Goal: Task Accomplishment & Management: Manage account settings

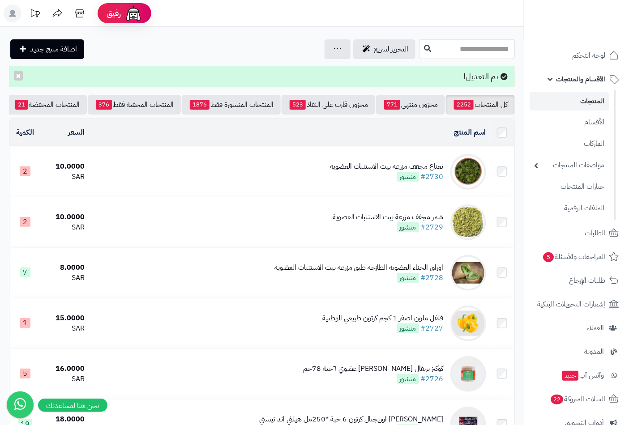
scroll to position [0, -84]
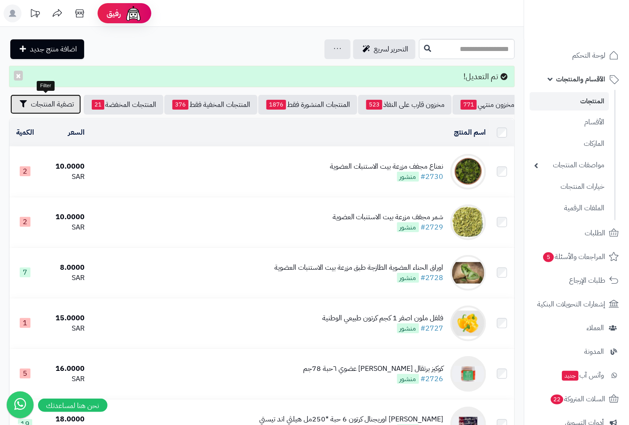
click at [63, 103] on span "تصفية المنتجات" at bounding box center [52, 104] width 43 height 11
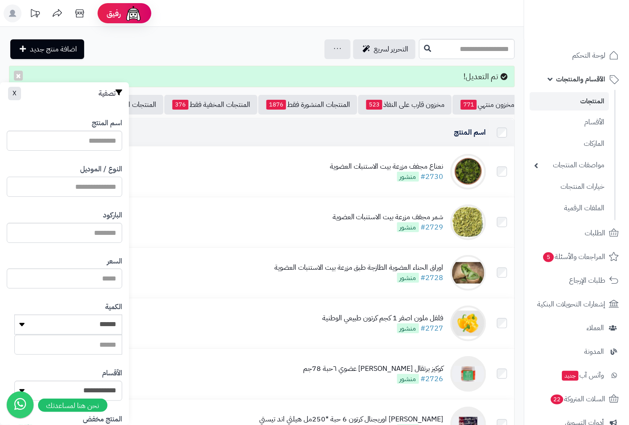
click at [84, 186] on input "النوع / الموديل" at bounding box center [65, 187] width 116 height 20
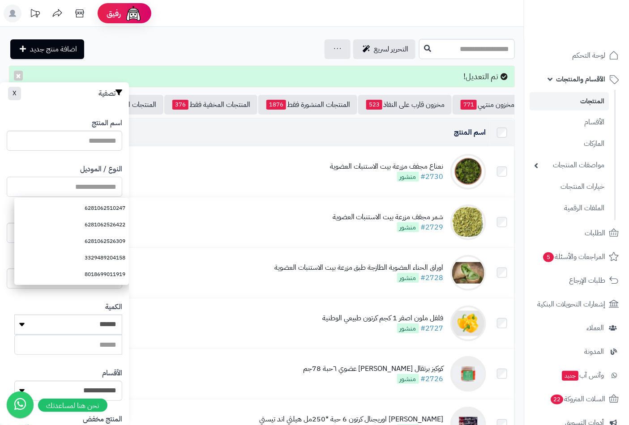
paste input "**********"
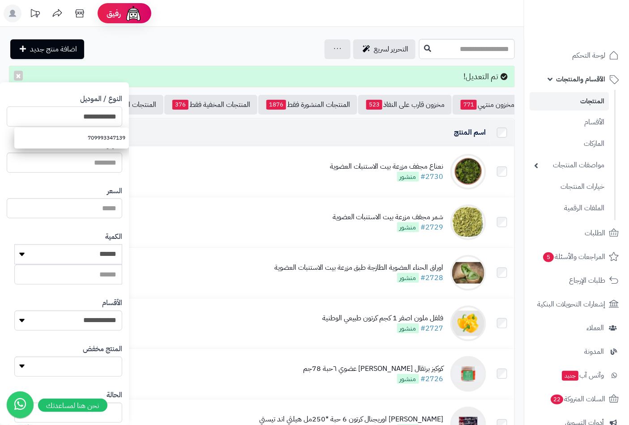
scroll to position [122, 0]
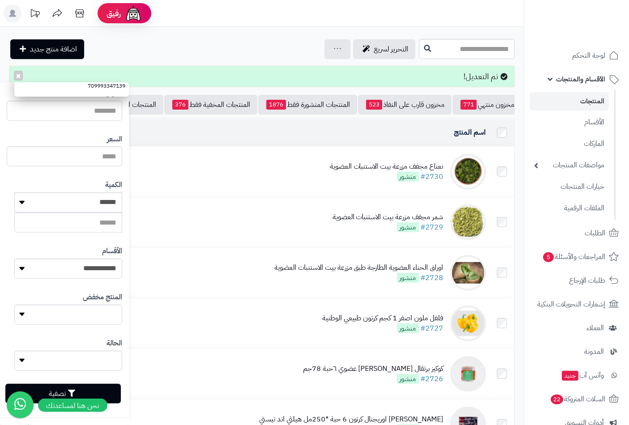
type input "**********"
click at [109, 390] on button "تصفية" at bounding box center [63, 394] width 116 height 20
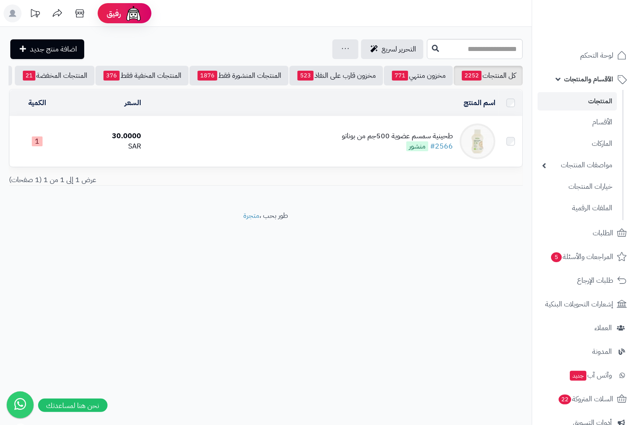
click at [394, 141] on div "طحينية سمسم عضوية 500جم من بوناتو" at bounding box center [397, 136] width 111 height 10
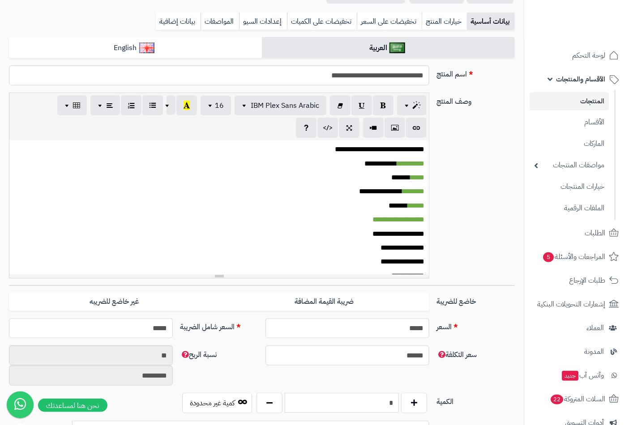
scroll to position [588, 0]
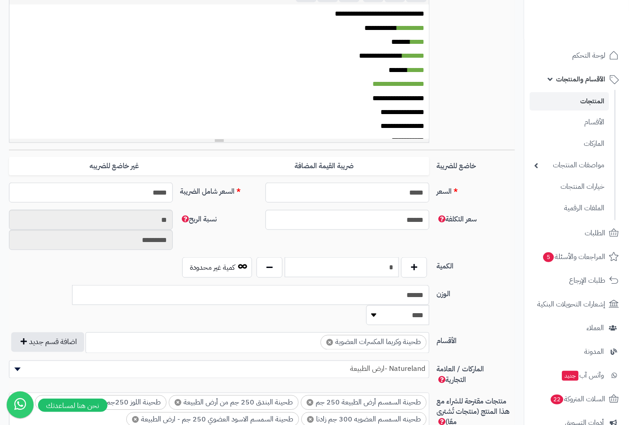
drag, startPoint x: 383, startPoint y: 266, endPoint x: 430, endPoint y: 272, distance: 47.5
click at [430, 272] on div "* كمية غير محدودة" at bounding box center [304, 267] width 257 height 21
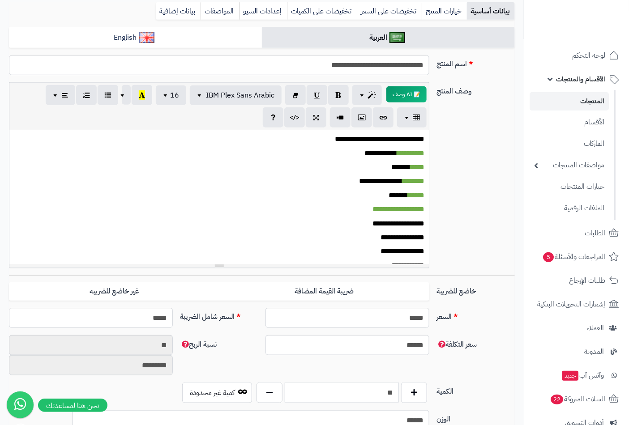
scroll to position [0, 0]
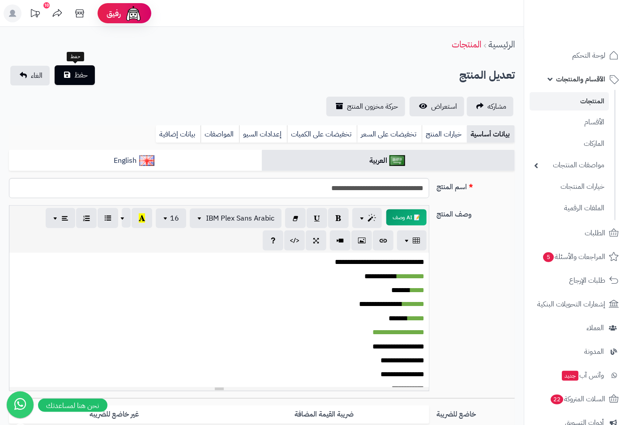
type input "**"
click at [86, 77] on span "حفظ" at bounding box center [80, 75] width 13 height 11
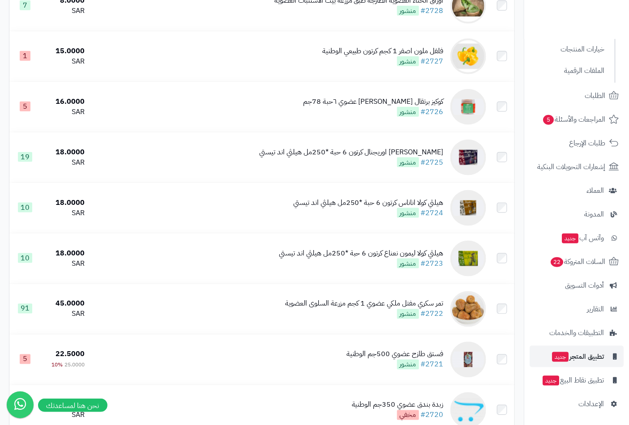
scroll to position [348, 0]
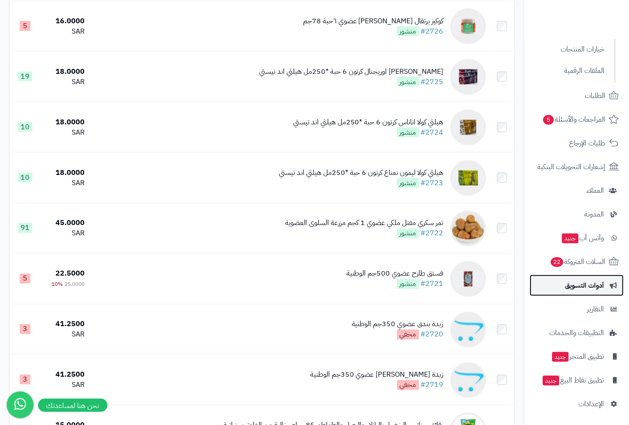
click at [589, 287] on span "أدوات التسويق" at bounding box center [584, 285] width 39 height 13
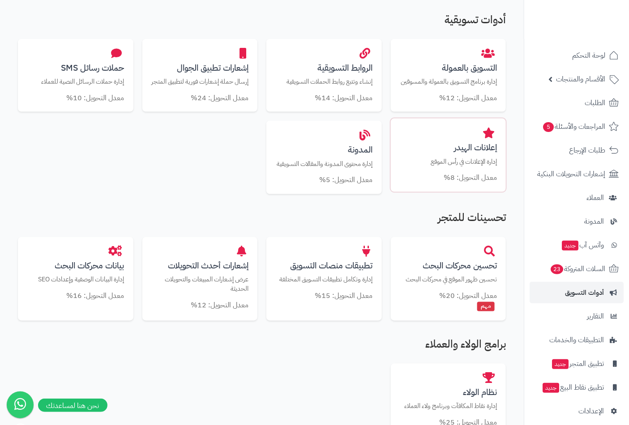
scroll to position [199, 0]
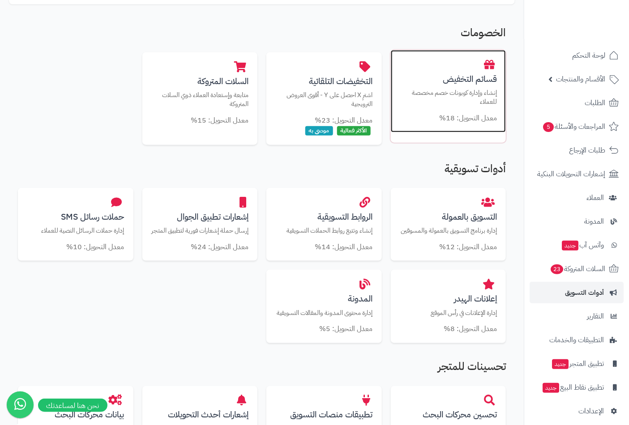
click at [460, 82] on h3 "قسائم التخفيض" at bounding box center [449, 78] width 98 height 9
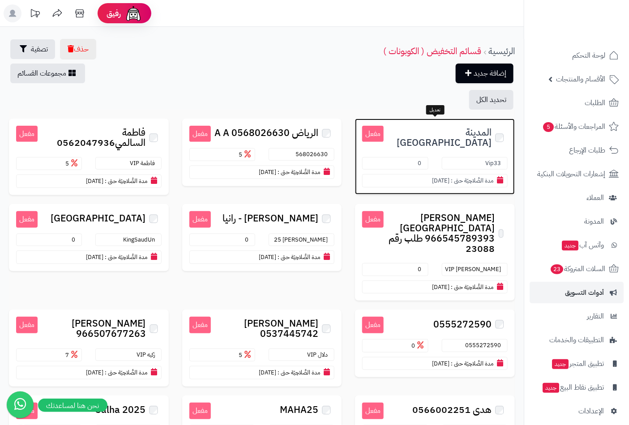
click at [438, 132] on h3 "المدينة [GEOGRAPHIC_DATA]" at bounding box center [446, 137] width 124 height 22
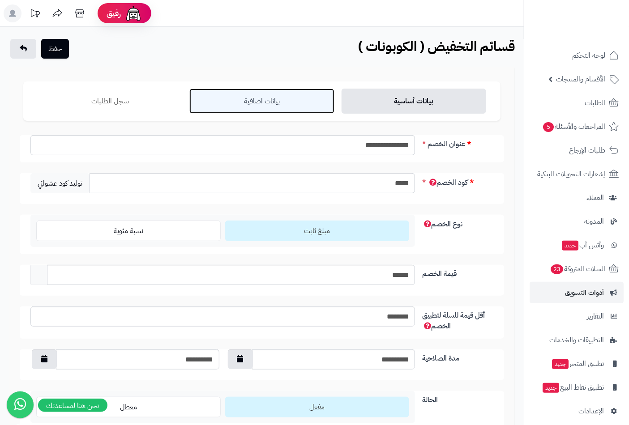
click at [251, 100] on link "بيانات اضافية" at bounding box center [261, 101] width 145 height 25
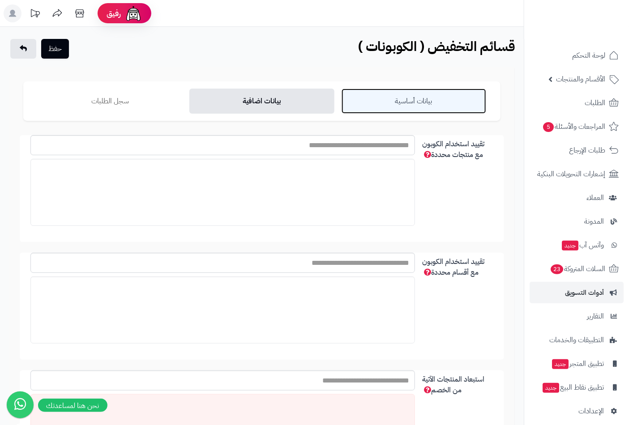
click at [433, 101] on link "بيانات أساسية" at bounding box center [414, 101] width 145 height 25
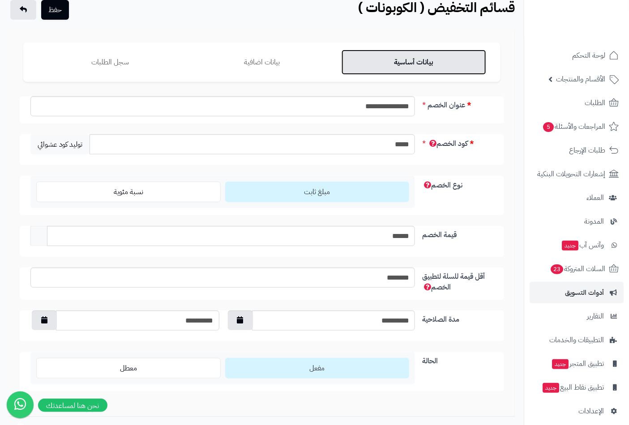
scroll to position [99, 0]
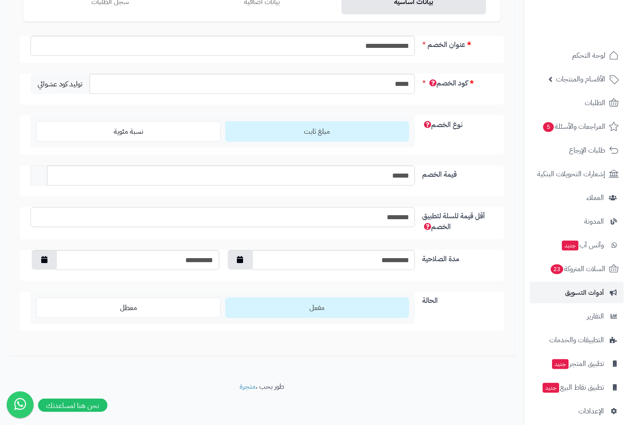
click at [394, 219] on input "********" at bounding box center [222, 217] width 385 height 20
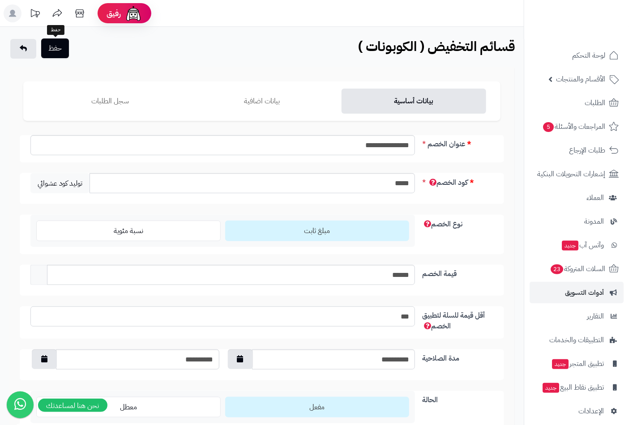
type input "***"
click at [55, 50] on button "حفظ" at bounding box center [55, 49] width 28 height 20
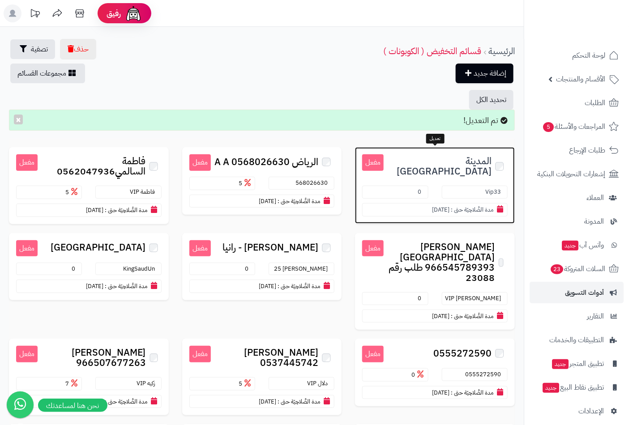
click at [473, 153] on div "مفعل المدينة المنورة Vip33 0 مدة الصَّلاحِيَة حتى : 31/08/2025" at bounding box center [435, 185] width 160 height 76
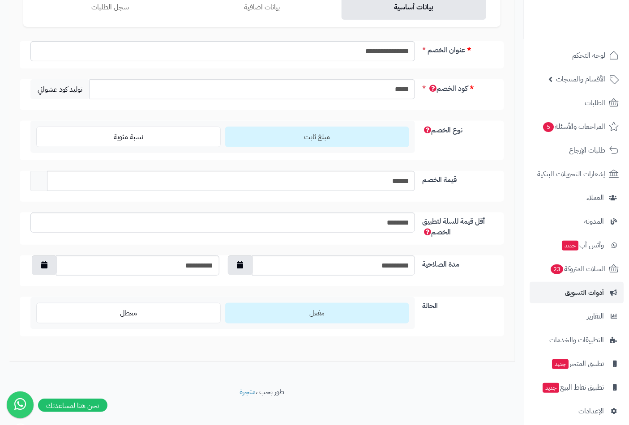
scroll to position [100, 0]
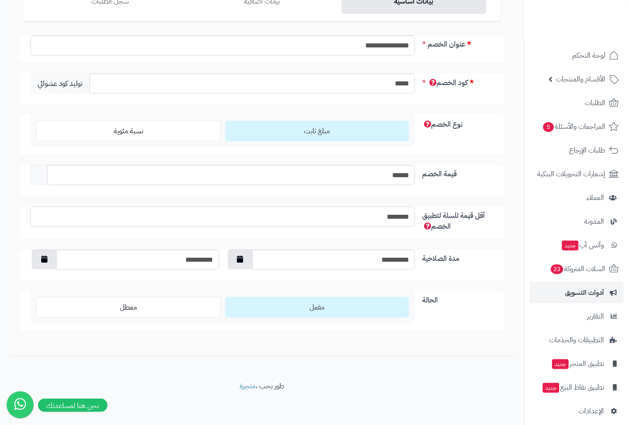
click at [374, 220] on input "********" at bounding box center [222, 217] width 385 height 20
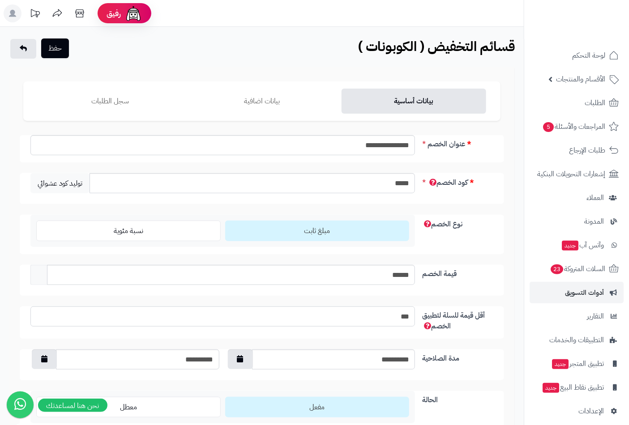
type input "***"
click at [60, 55] on button "حفظ" at bounding box center [55, 49] width 28 height 20
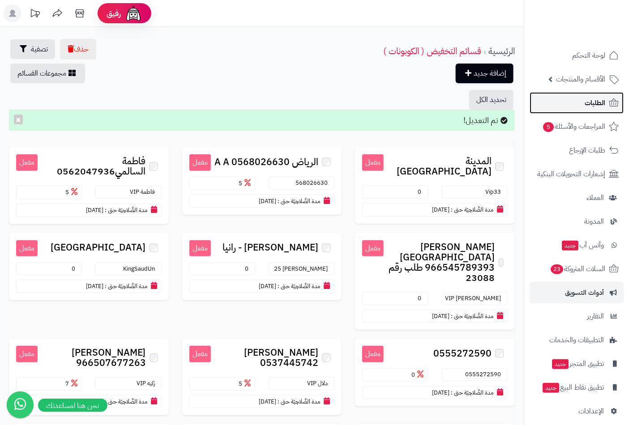
click at [593, 103] on span "الطلبات" at bounding box center [595, 103] width 21 height 13
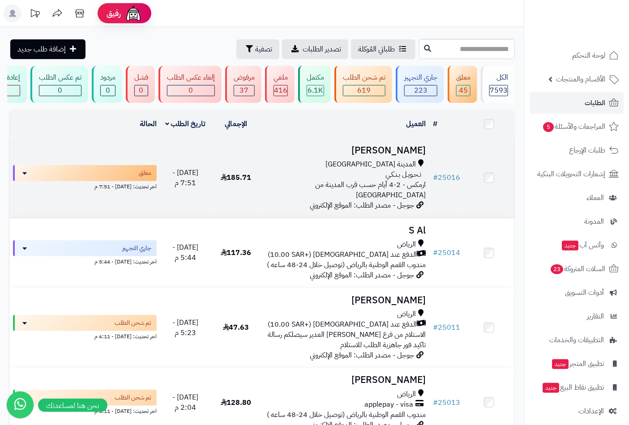
click at [407, 156] on h3 "[PERSON_NAME]" at bounding box center [345, 151] width 161 height 10
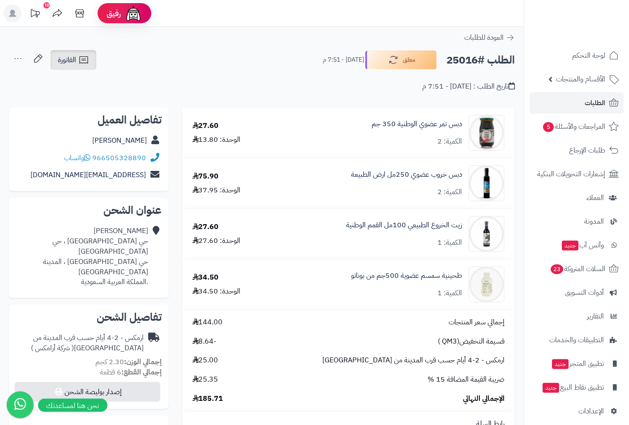
click at [74, 51] on link "الفاتورة" at bounding box center [74, 60] width 46 height 20
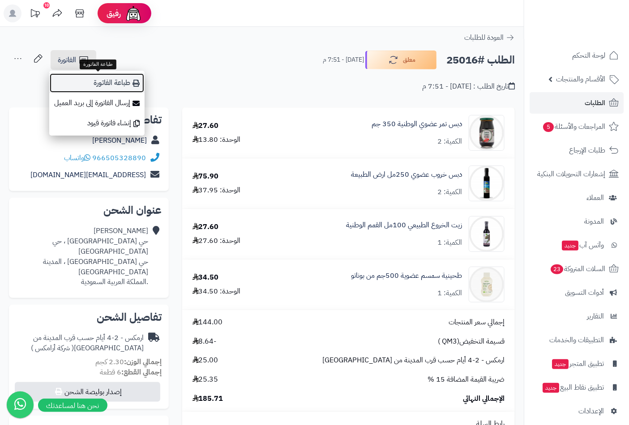
click at [117, 85] on link "طباعة الفاتورة" at bounding box center [96, 83] width 95 height 20
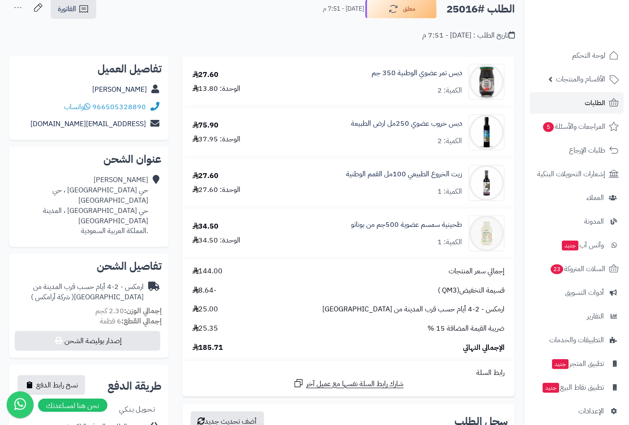
scroll to position [99, 0]
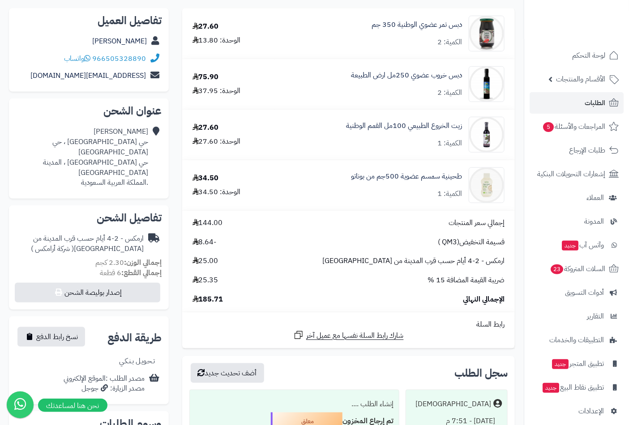
click at [216, 299] on span "185.71" at bounding box center [208, 300] width 31 height 10
copy span "185.71"
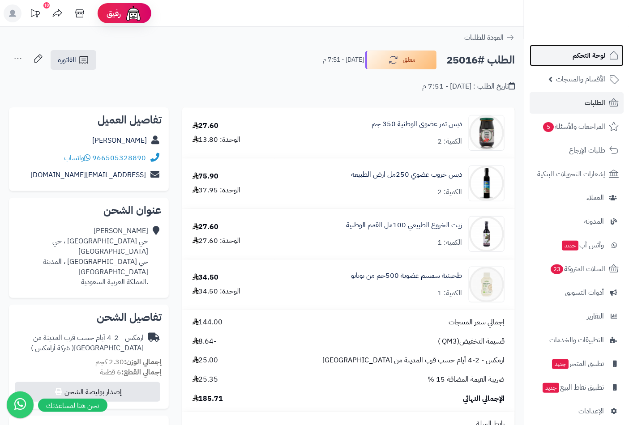
click at [598, 51] on span "لوحة التحكم" at bounding box center [589, 55] width 33 height 13
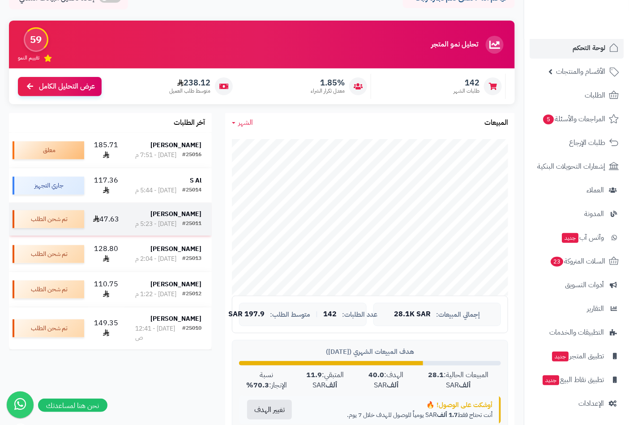
scroll to position [149, 0]
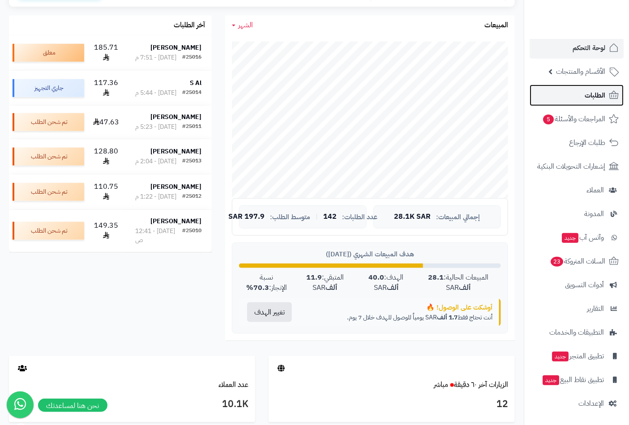
click at [584, 98] on link "الطلبات" at bounding box center [577, 95] width 94 height 21
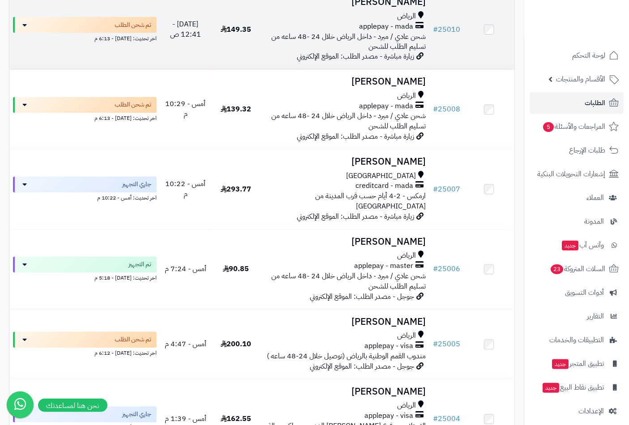
scroll to position [547, 0]
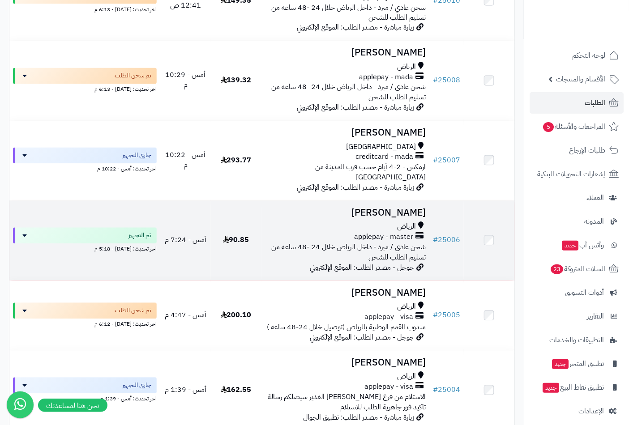
click at [384, 208] on h3 "Ahmed Hakami" at bounding box center [345, 213] width 161 height 10
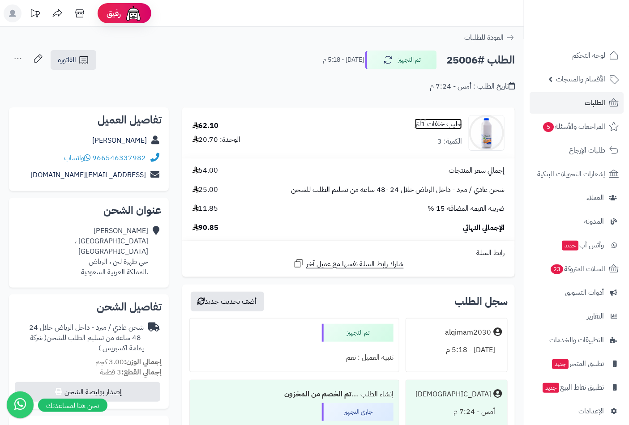
click at [438, 126] on link "حليب خلفات 1لتر" at bounding box center [438, 124] width 47 height 10
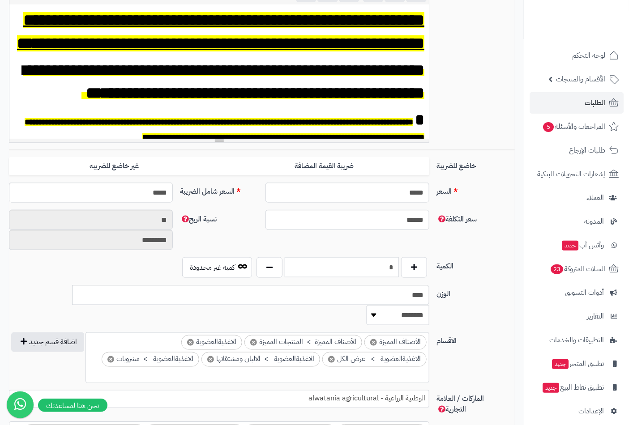
scroll to position [248, 0]
drag, startPoint x: 381, startPoint y: 266, endPoint x: 435, endPoint y: 267, distance: 53.3
click at [435, 267] on div "الكمية * كمية غير محدودة" at bounding box center [261, 271] width 513 height 28
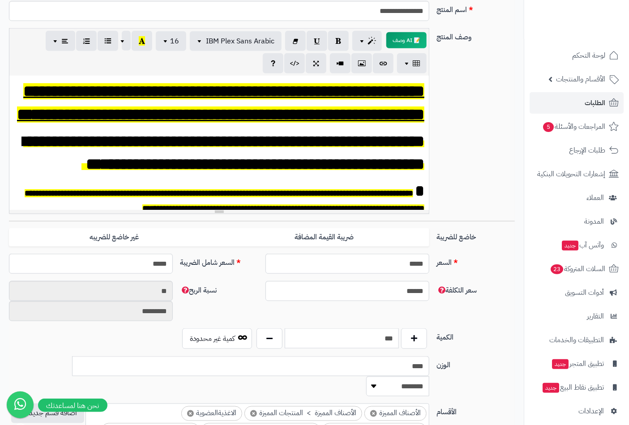
scroll to position [0, 0]
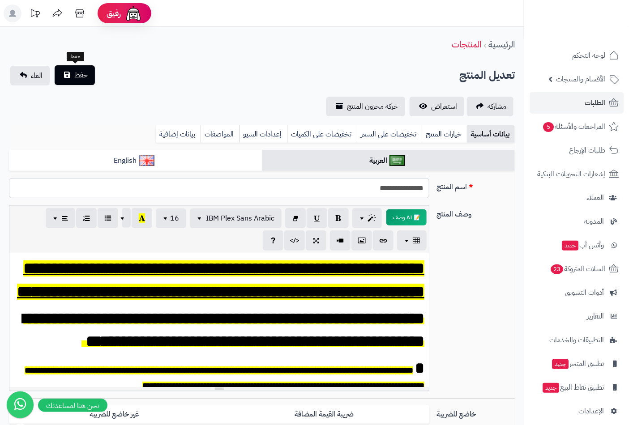
type input "***"
click at [83, 68] on button "حفظ" at bounding box center [75, 75] width 40 height 20
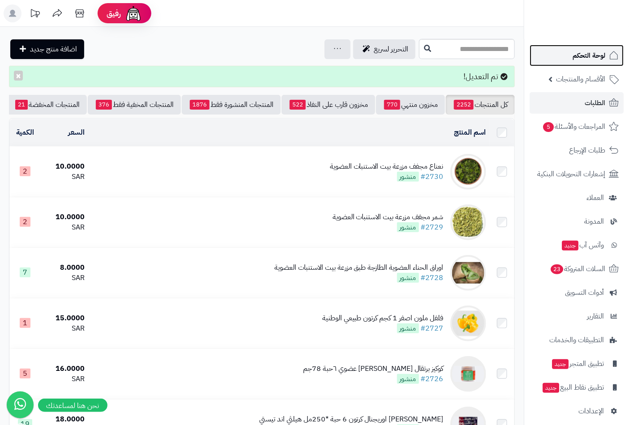
click at [597, 58] on span "لوحة التحكم" at bounding box center [589, 55] width 33 height 13
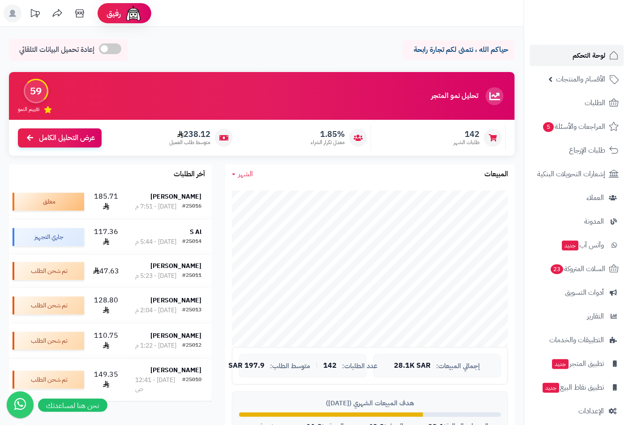
click at [586, 56] on span "لوحة التحكم" at bounding box center [589, 55] width 33 height 13
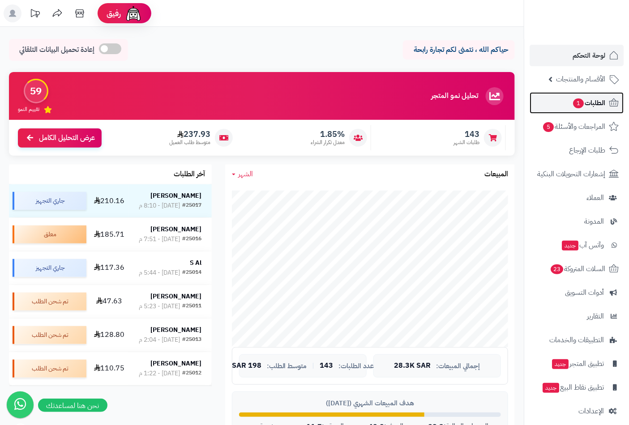
click at [590, 100] on span "الطلبات 1" at bounding box center [588, 103] width 33 height 13
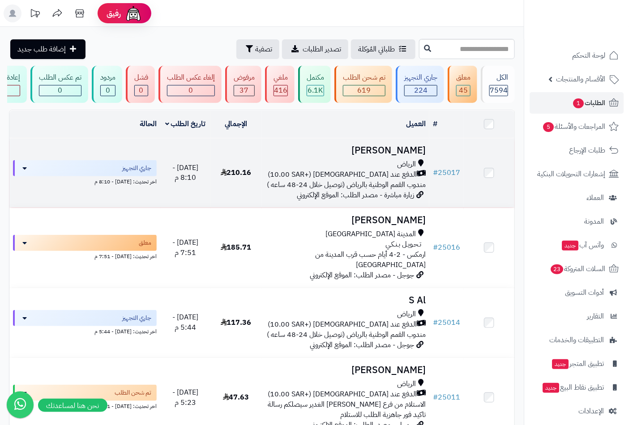
click at [401, 156] on h3 "[PERSON_NAME]" at bounding box center [345, 151] width 161 height 10
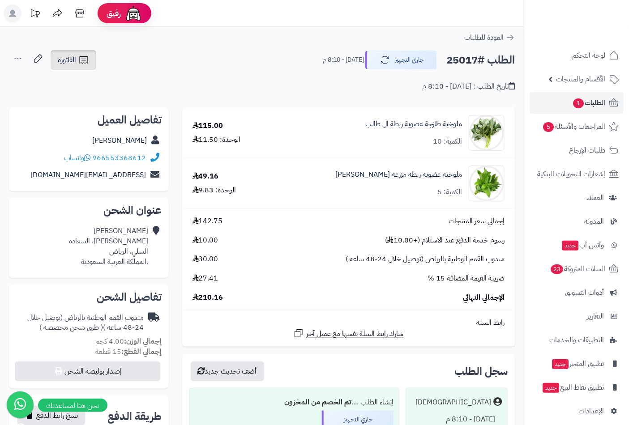
click at [69, 61] on span "الفاتورة" at bounding box center [67, 60] width 18 height 11
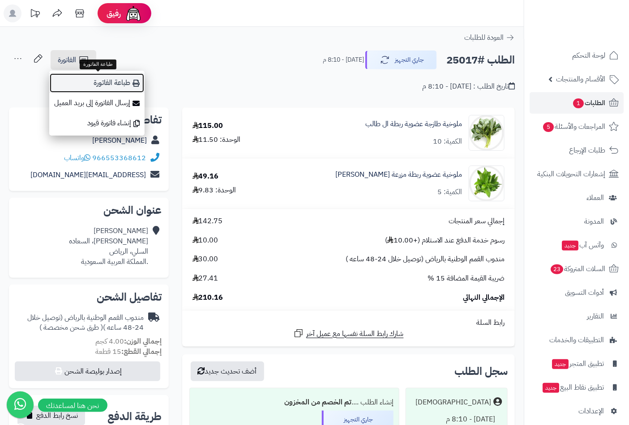
click at [111, 86] on link "طباعة الفاتورة" at bounding box center [96, 83] width 95 height 20
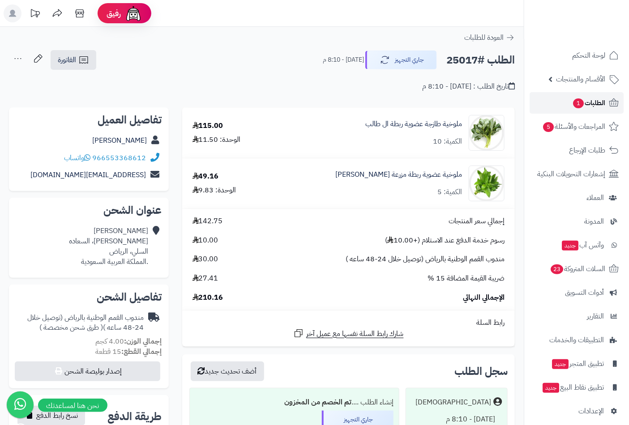
click at [597, 100] on span "الطلبات 1" at bounding box center [588, 103] width 33 height 13
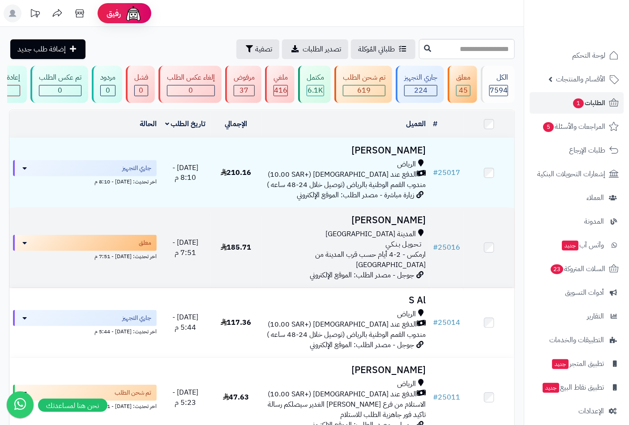
click at [399, 226] on h3 "[PERSON_NAME]" at bounding box center [345, 220] width 161 height 10
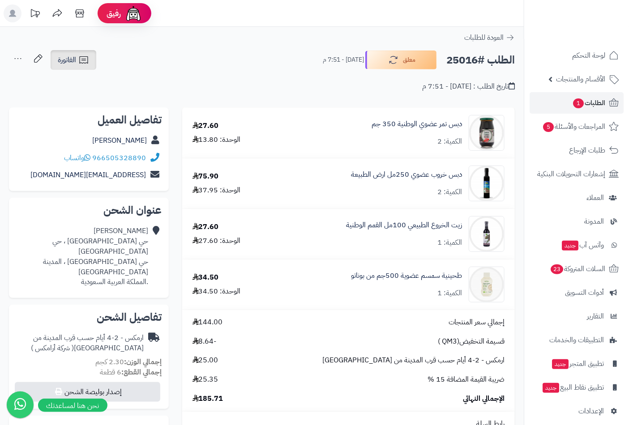
click at [78, 56] on link "الفاتورة" at bounding box center [74, 60] width 46 height 20
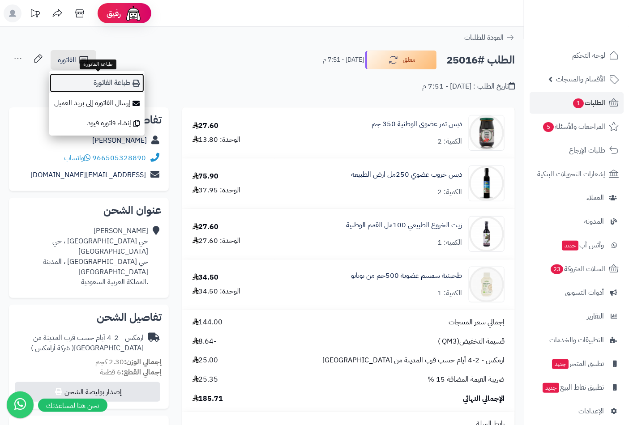
click at [108, 80] on link "طباعة الفاتورة" at bounding box center [96, 83] width 95 height 20
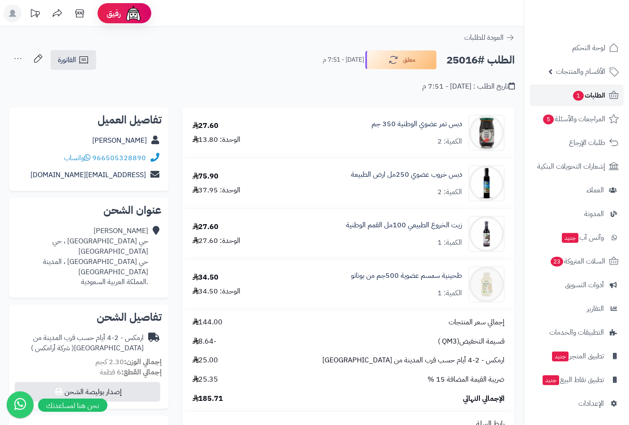
click at [591, 96] on span "الطلبات 1" at bounding box center [588, 95] width 33 height 13
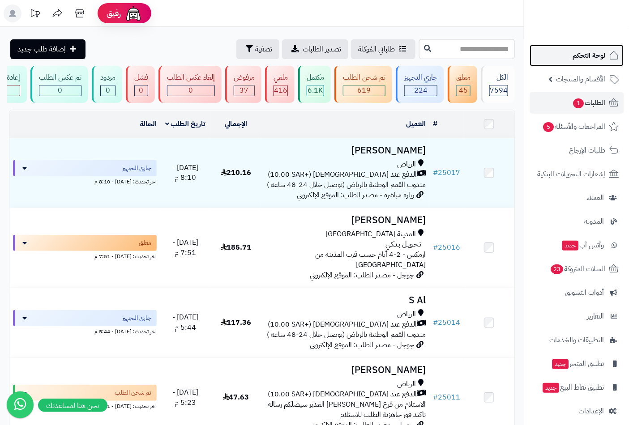
click at [587, 51] on span "لوحة التحكم" at bounding box center [589, 55] width 33 height 13
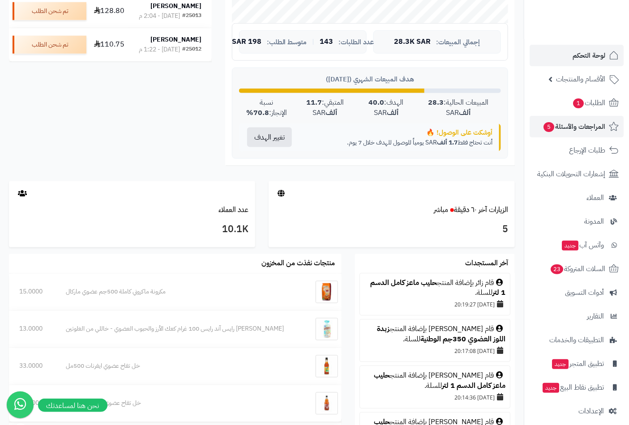
scroll to position [248, 0]
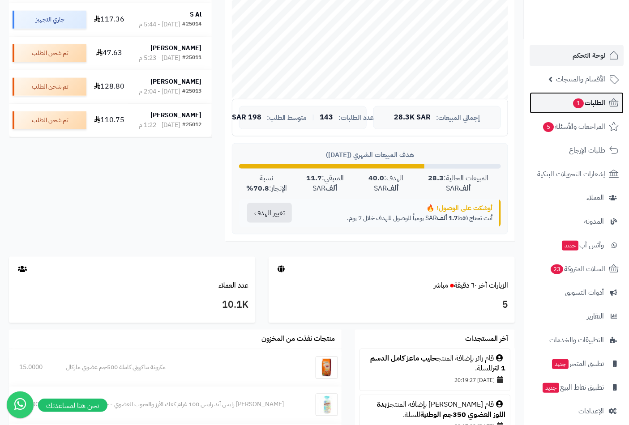
click at [590, 99] on span "الطلبات 1" at bounding box center [588, 103] width 33 height 13
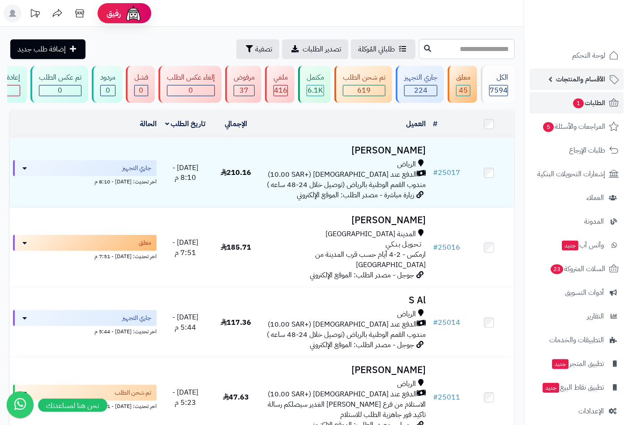
click at [576, 78] on span "الأقسام والمنتجات" at bounding box center [580, 79] width 49 height 13
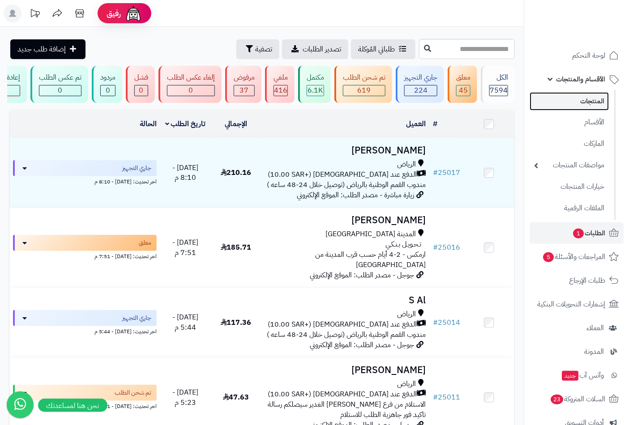
click at [587, 104] on link "المنتجات" at bounding box center [569, 101] width 79 height 18
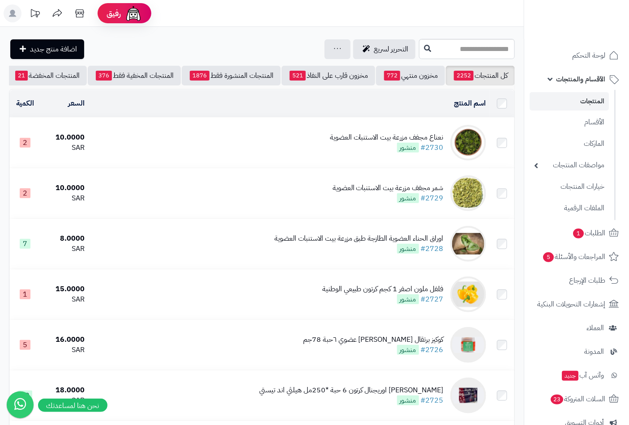
scroll to position [0, -84]
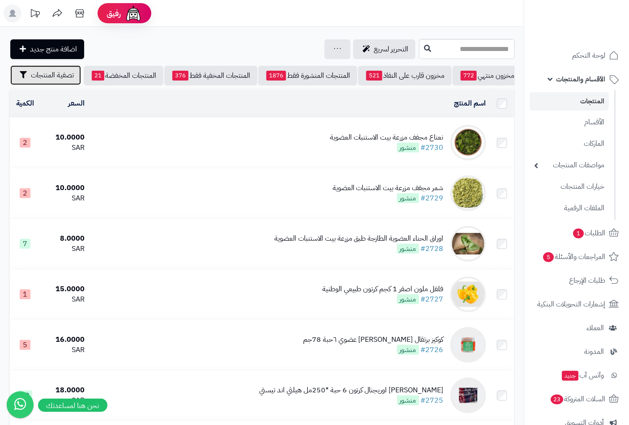
click at [51, 78] on span "تصفية المنتجات" at bounding box center [52, 75] width 43 height 11
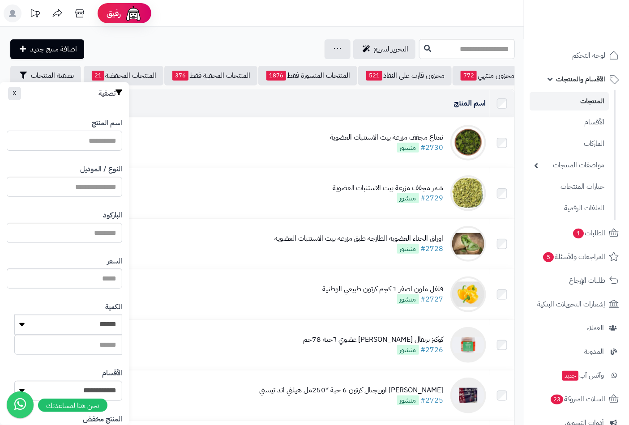
click at [103, 141] on input "اسم المنتج" at bounding box center [65, 141] width 116 height 20
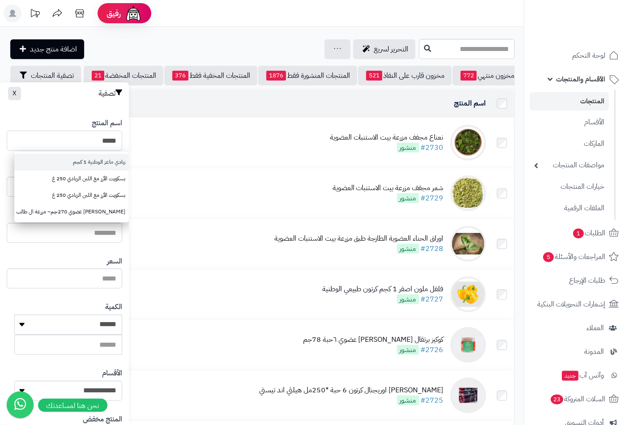
type input "*****"
click at [104, 163] on link "زبادي ماعز الوطنية 1 كجم" at bounding box center [71, 162] width 115 height 17
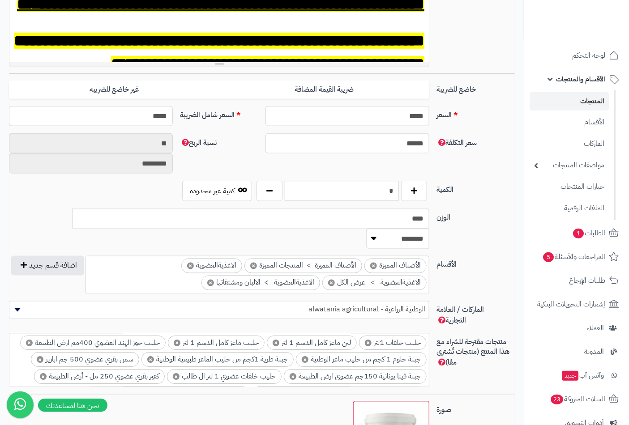
scroll to position [348, 0]
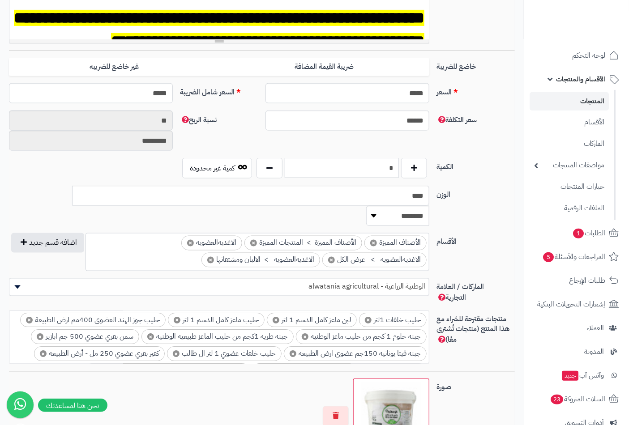
drag, startPoint x: 381, startPoint y: 166, endPoint x: 429, endPoint y: 168, distance: 47.5
click at [429, 168] on div "*" at bounding box center [341, 168] width 175 height 21
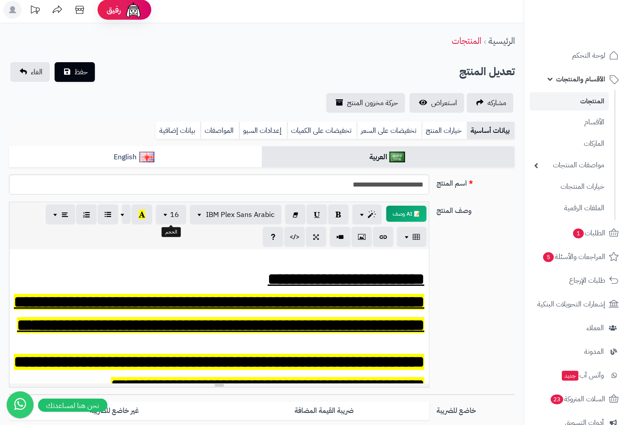
scroll to position [0, 0]
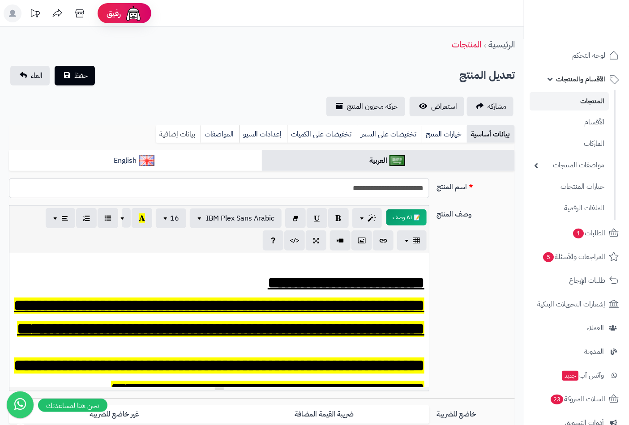
type input "*"
drag, startPoint x: 170, startPoint y: 130, endPoint x: 183, endPoint y: 171, distance: 42.6
click at [171, 130] on link "بيانات إضافية" at bounding box center [178, 134] width 45 height 18
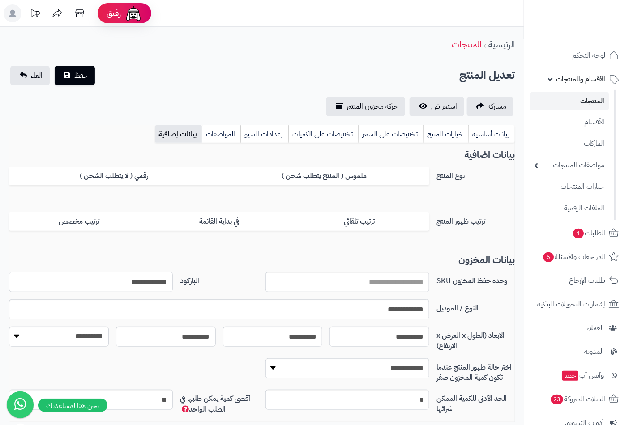
click at [151, 279] on input "**********" at bounding box center [91, 282] width 164 height 20
click at [79, 74] on span "حفظ" at bounding box center [80, 75] width 13 height 11
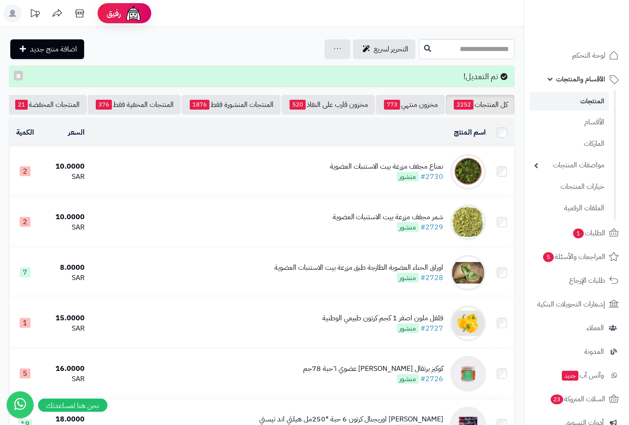
scroll to position [0, -84]
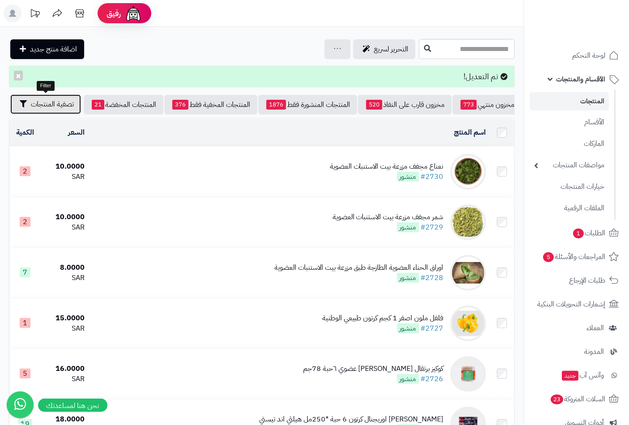
click at [38, 101] on span "تصفية المنتجات" at bounding box center [52, 104] width 43 height 11
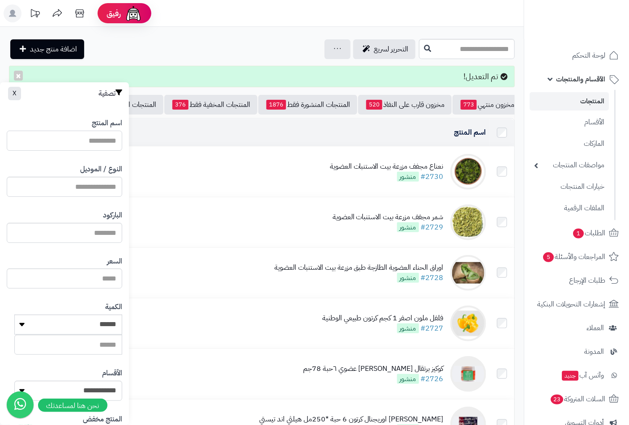
click at [96, 137] on input "اسم المنتج" at bounding box center [65, 141] width 116 height 20
type input "*********"
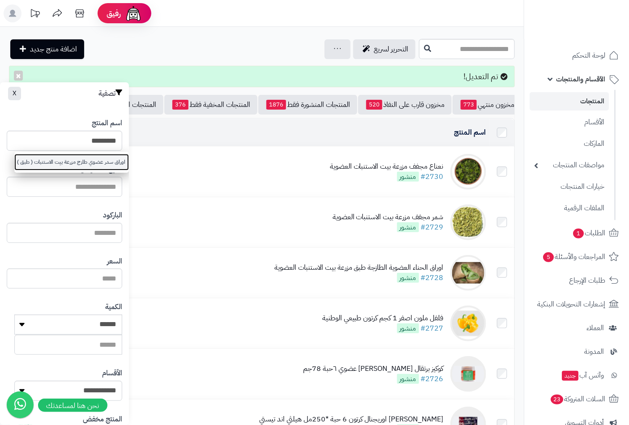
click at [109, 159] on link "اوراق سدر عضوي طازج مزرعة بيت الاستنبات ( طبق )" at bounding box center [71, 162] width 115 height 17
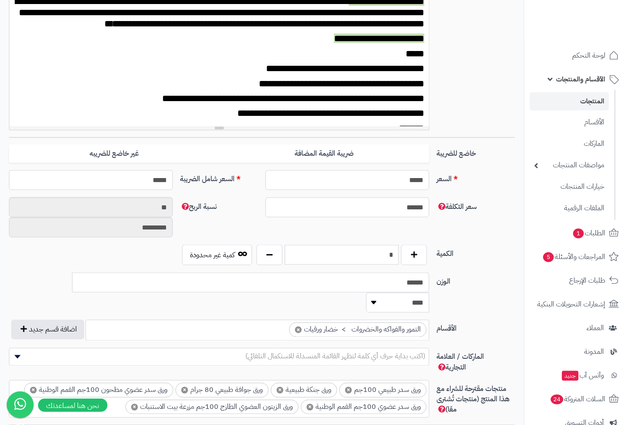
scroll to position [348, 0]
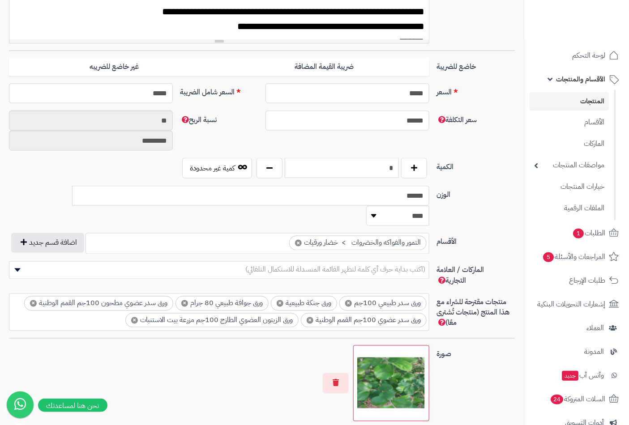
drag, startPoint x: 390, startPoint y: 171, endPoint x: 445, endPoint y: 172, distance: 55.1
click at [445, 172] on div "الكمية * كمية غير محدودة" at bounding box center [261, 172] width 513 height 28
drag, startPoint x: 452, startPoint y: 171, endPoint x: 505, endPoint y: 166, distance: 52.7
click at [505, 166] on div "الكمية * كمية غير محدودة" at bounding box center [261, 172] width 513 height 28
click at [361, 166] on input "*" at bounding box center [342, 168] width 114 height 20
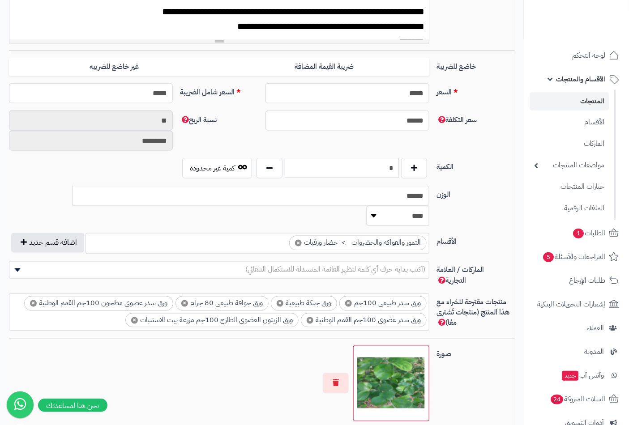
click at [361, 166] on input "*" at bounding box center [342, 168] width 114 height 20
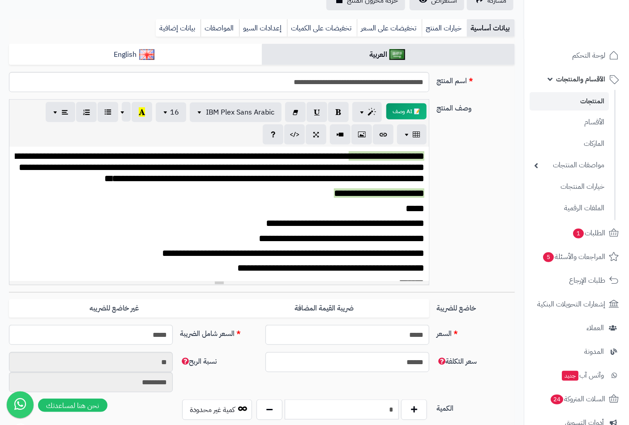
scroll to position [0, 0]
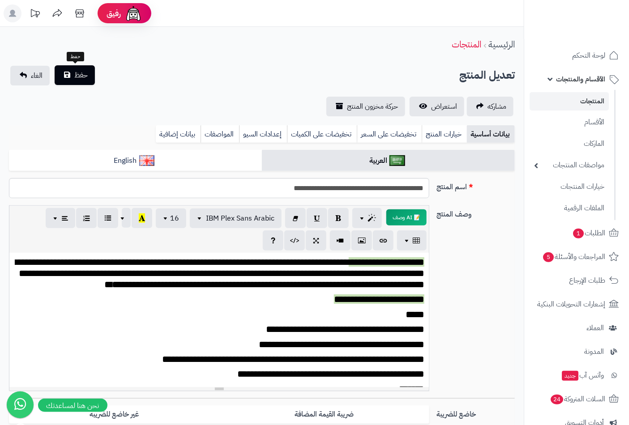
type input "*"
click at [77, 72] on span "حفظ" at bounding box center [80, 75] width 13 height 11
